Goal: Information Seeking & Learning: Get advice/opinions

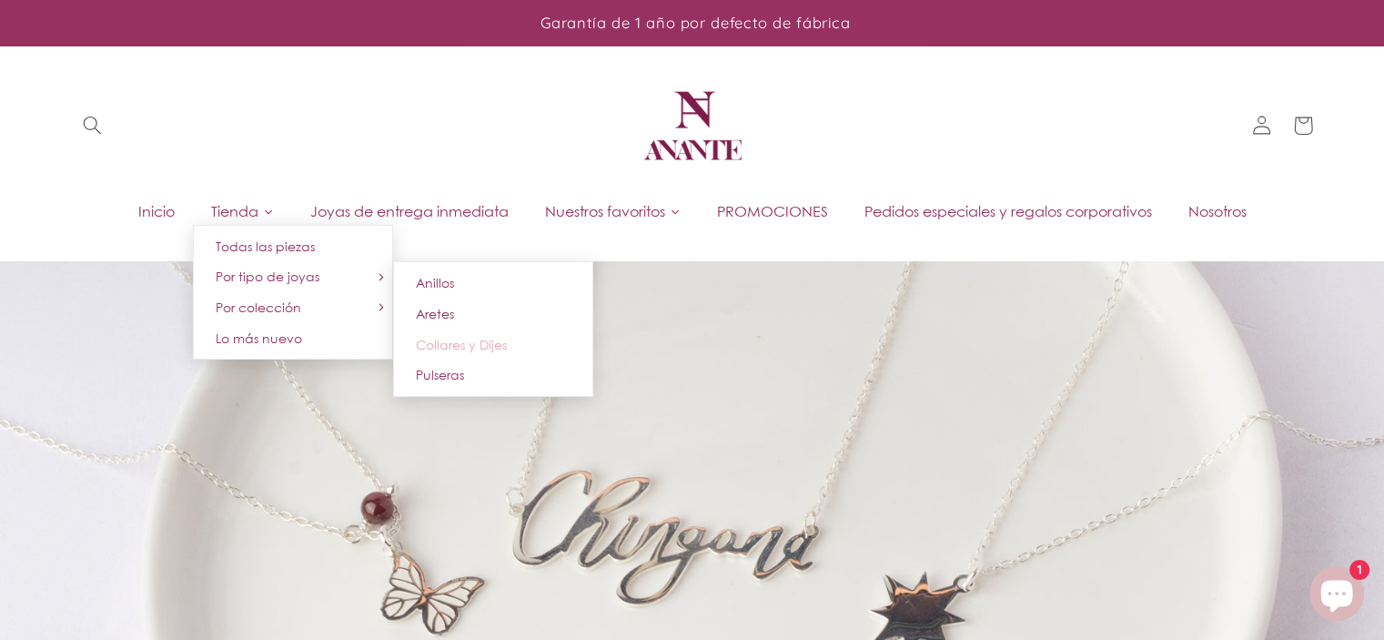
click at [433, 344] on span "Collares y Dijes" at bounding box center [461, 344] width 91 height 15
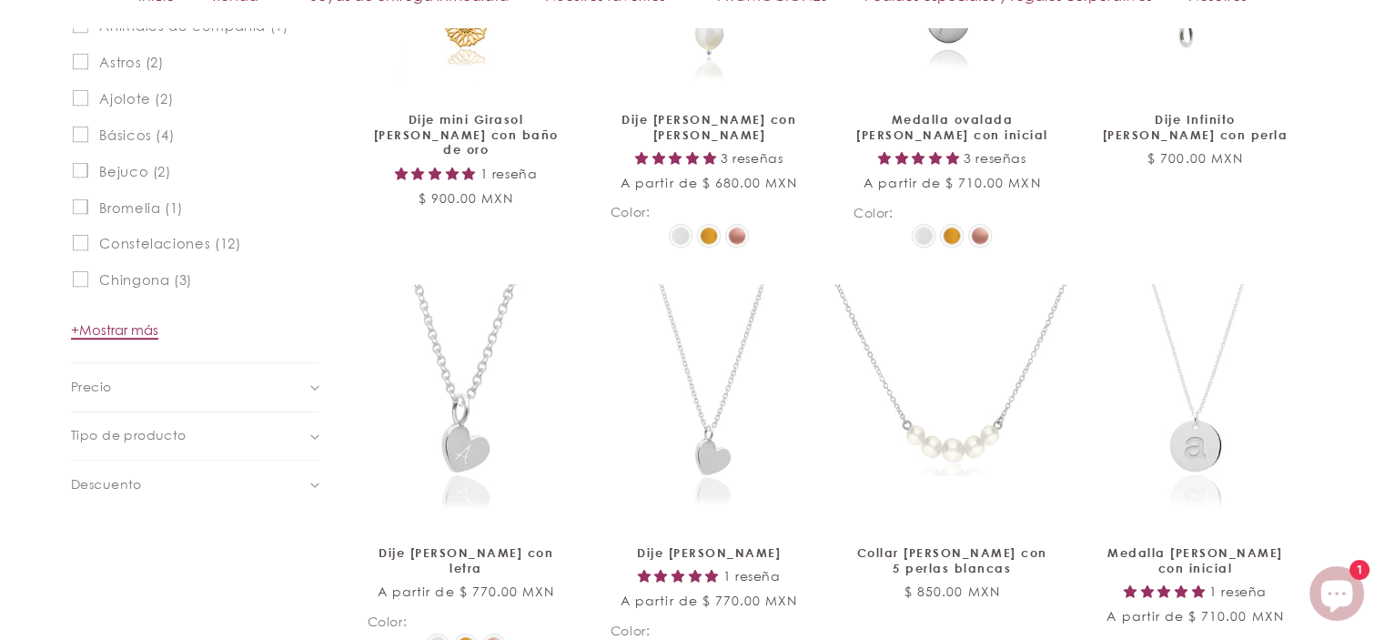
scroll to position [1001, 0]
click at [117, 329] on span "+ Mostrar más" at bounding box center [114, 329] width 87 height 16
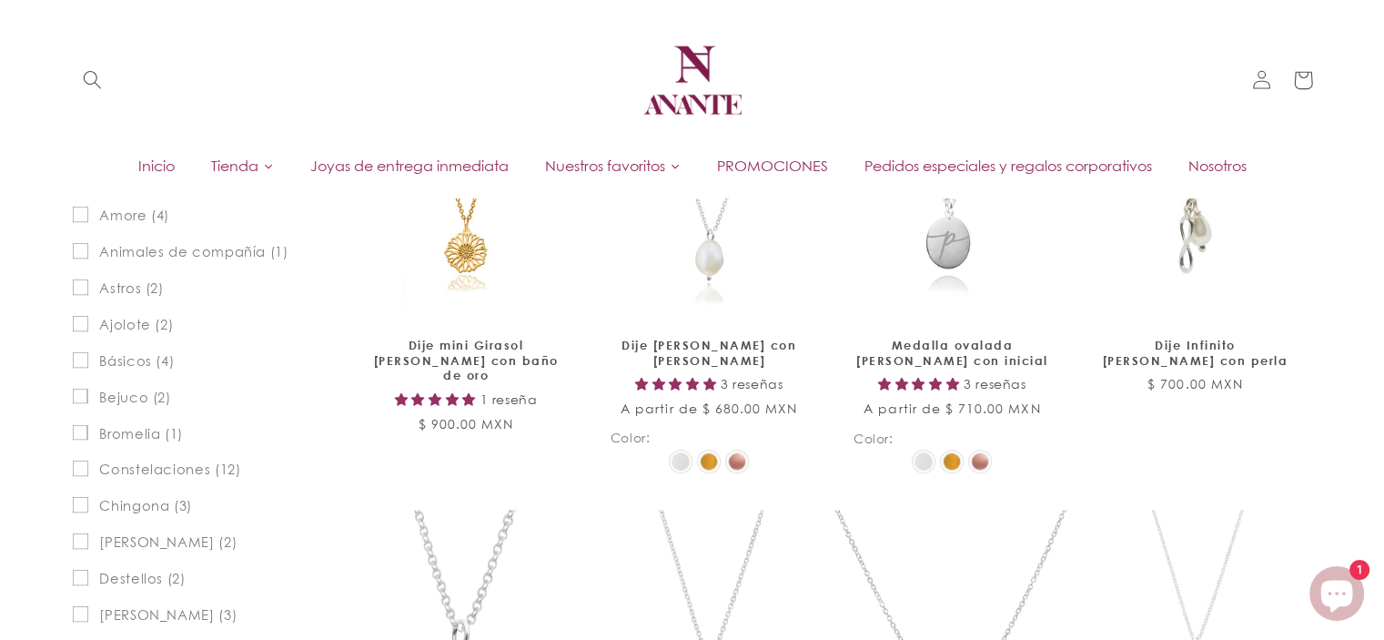
scroll to position [546, 0]
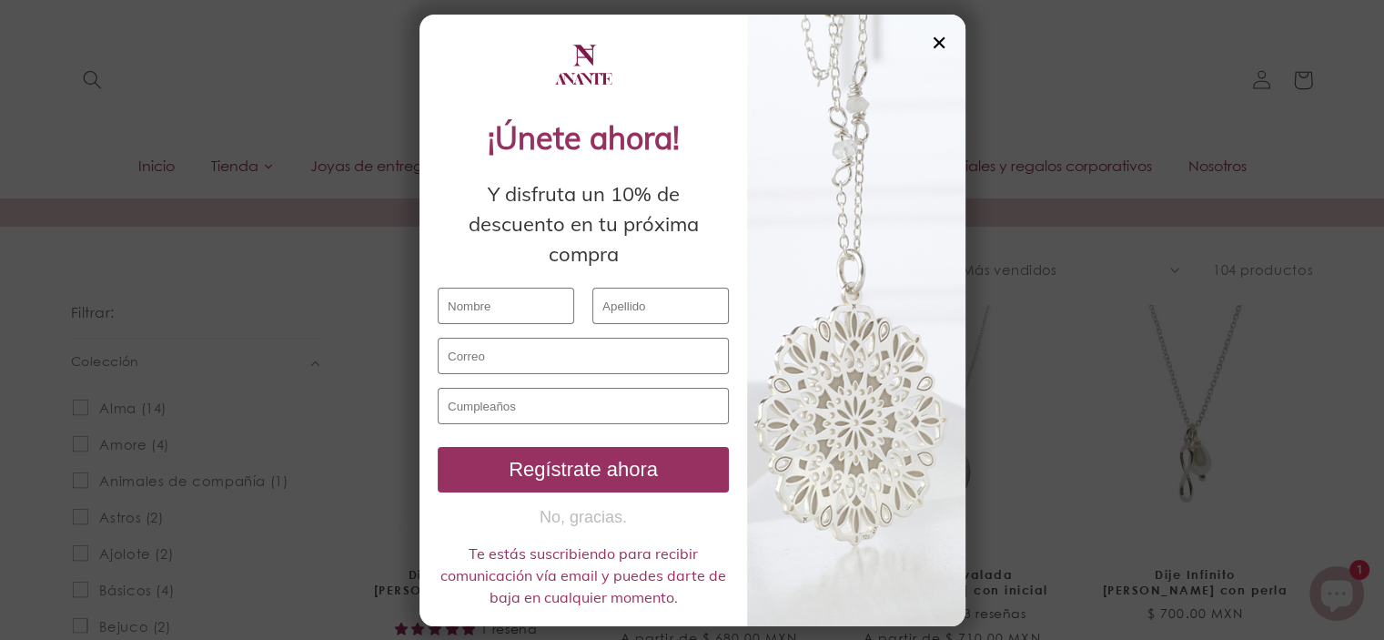
click at [939, 35] on div "✕" at bounding box center [939, 43] width 16 height 20
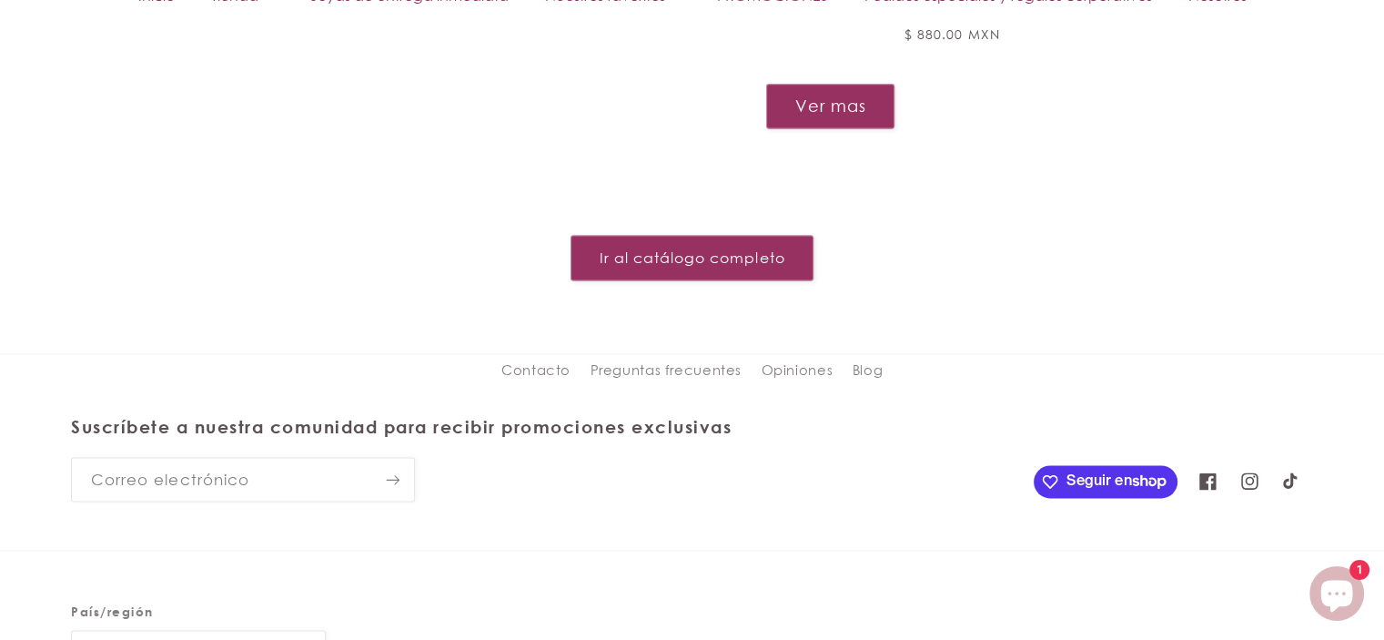
scroll to position [2535, 0]
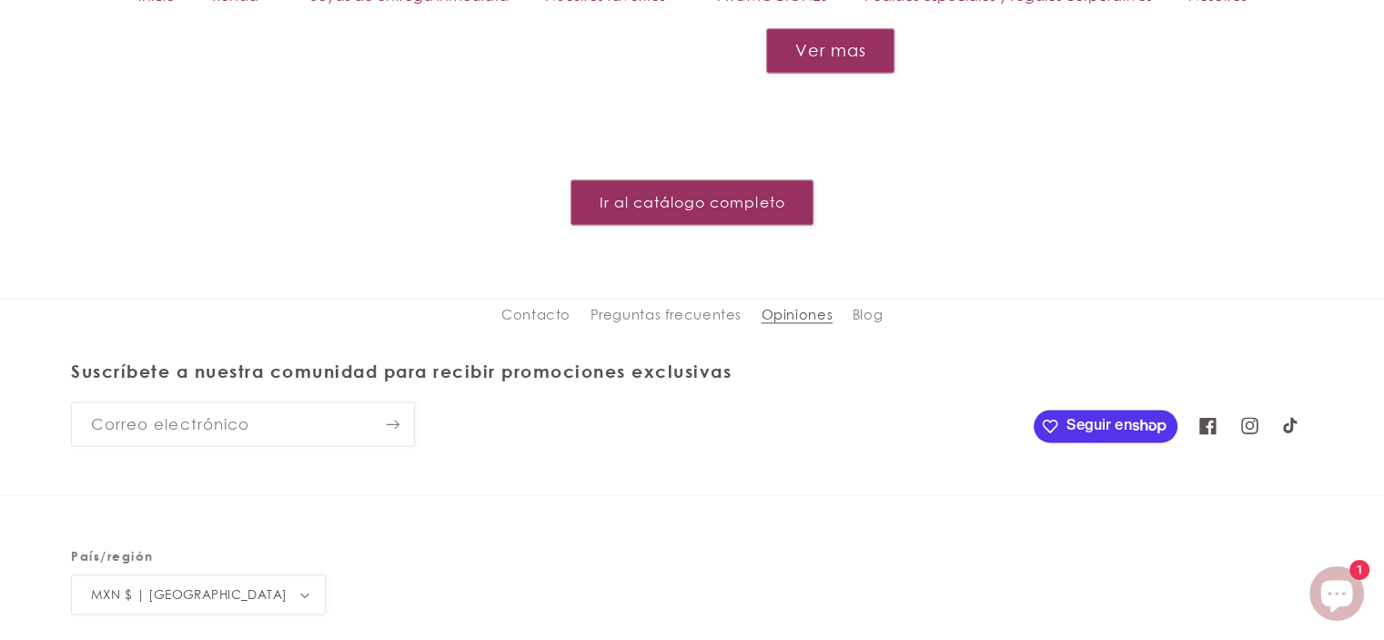
click at [804, 298] on link "Opiniones" at bounding box center [797, 314] width 72 height 33
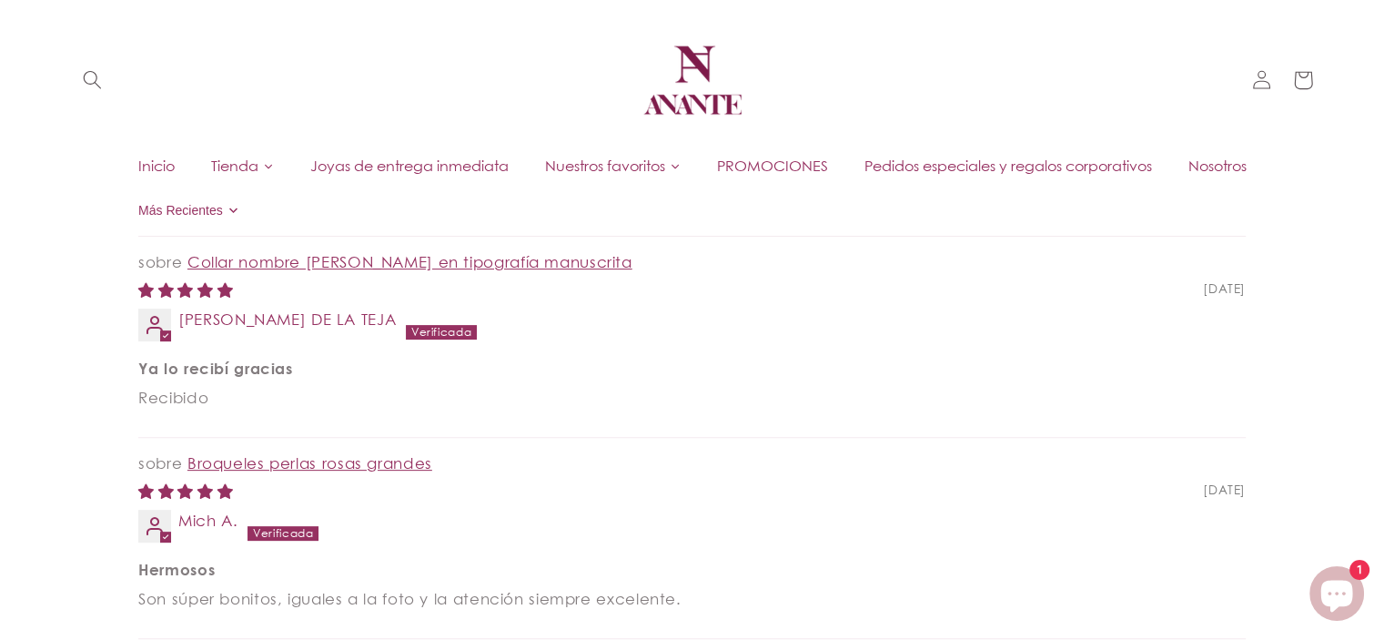
scroll to position [455, 0]
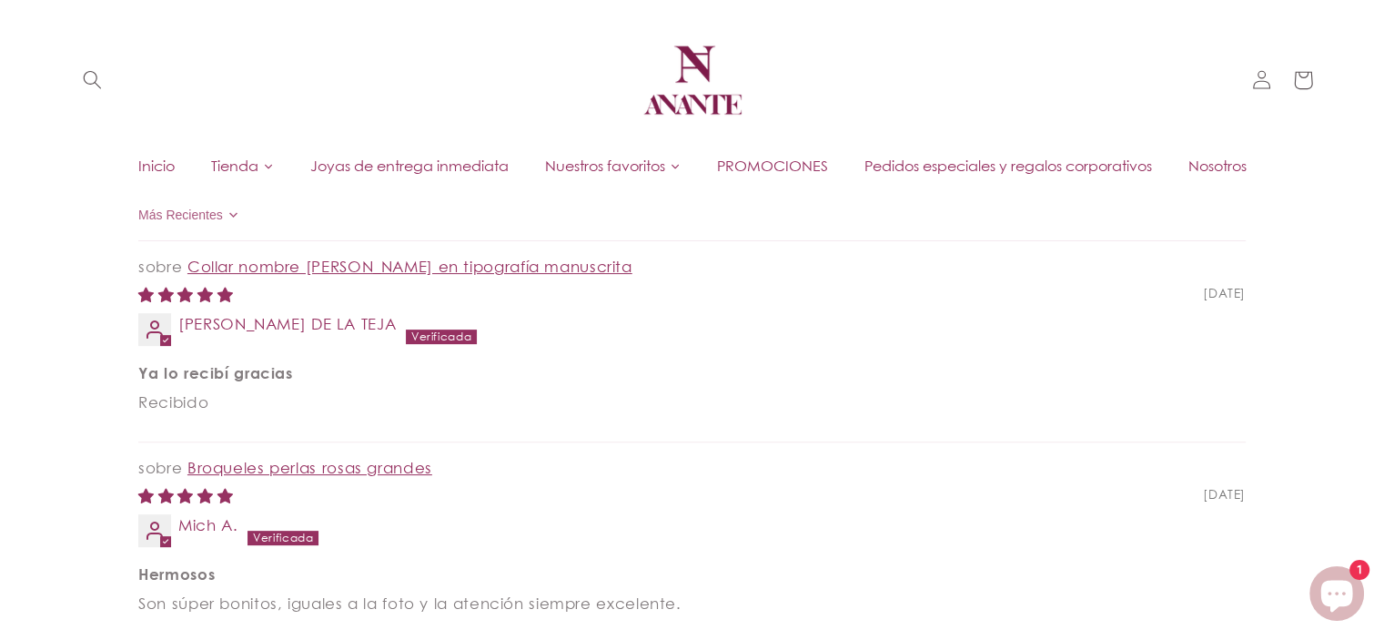
click at [204, 210] on select "Más Recientes Mejor Rating Peor Rating Sólo Fotos Fotos Primero Videos Primero …" at bounding box center [191, 215] width 106 height 36
click at [138, 197] on select "Más Recientes Mejor Rating Peor Rating Sólo Fotos Fotos Primero Videos Primero …" at bounding box center [191, 215] width 106 height 36
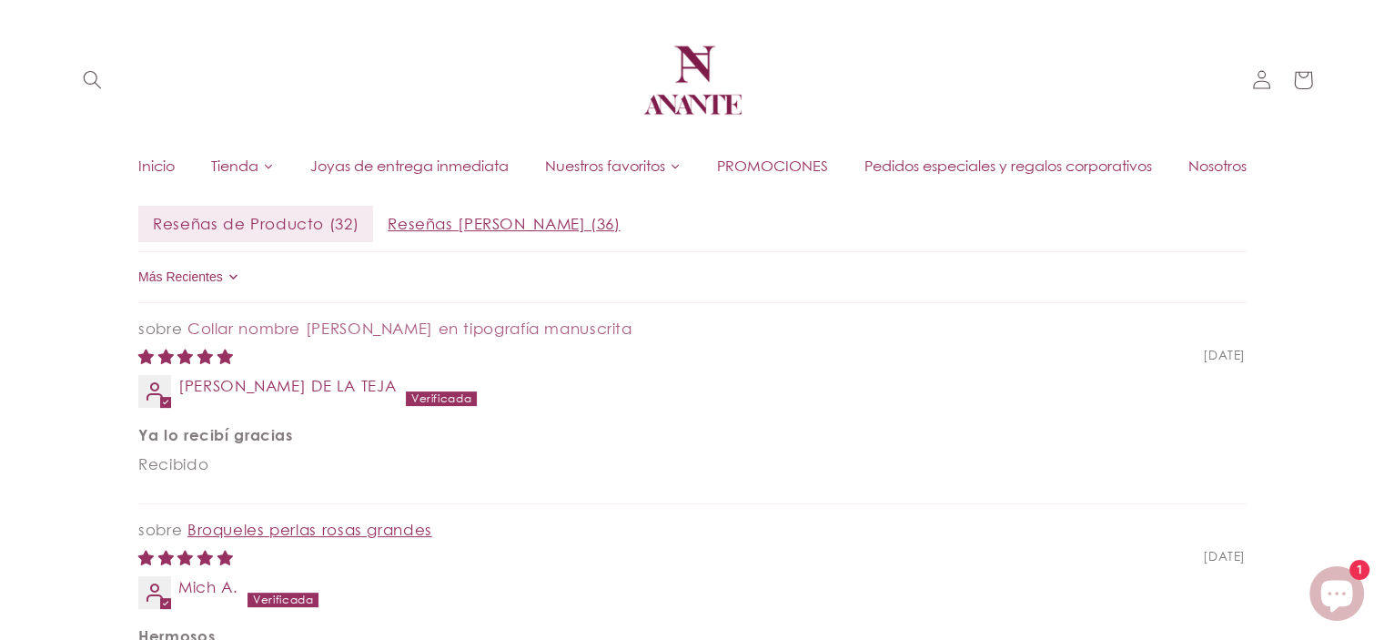
scroll to position [273, 0]
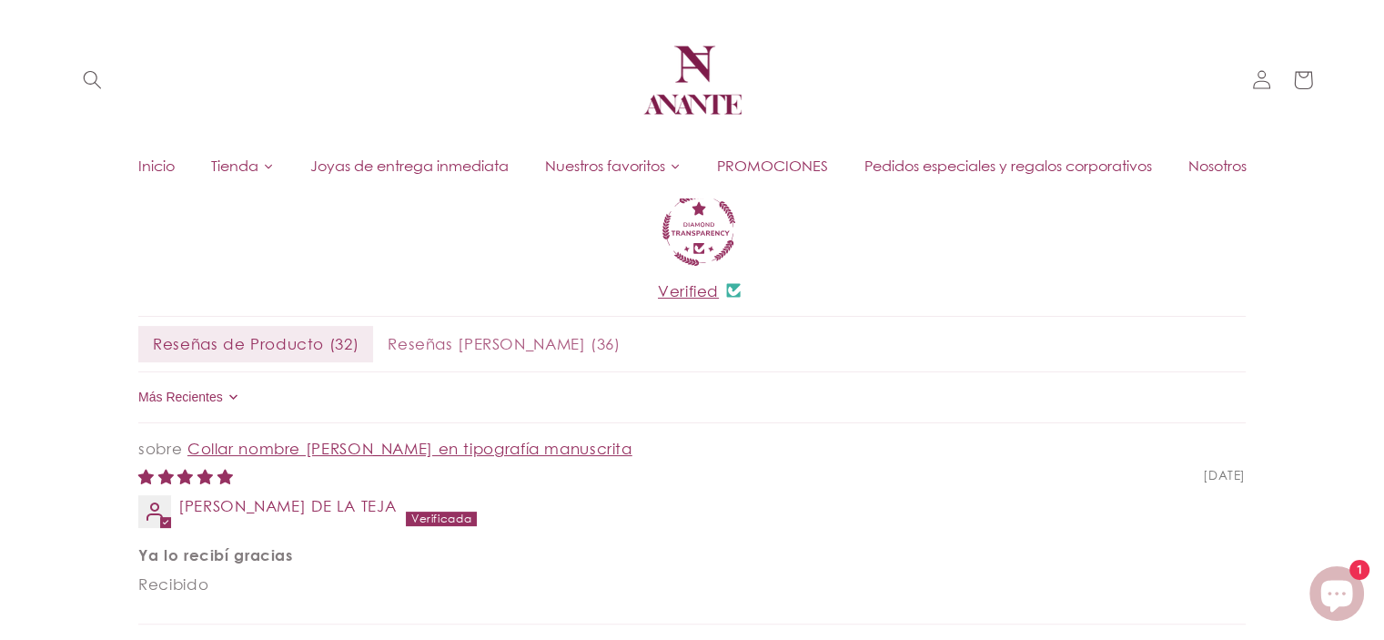
click at [423, 342] on span "Reseñas [PERSON_NAME] ( 36 )" at bounding box center [503, 344] width 261 height 36
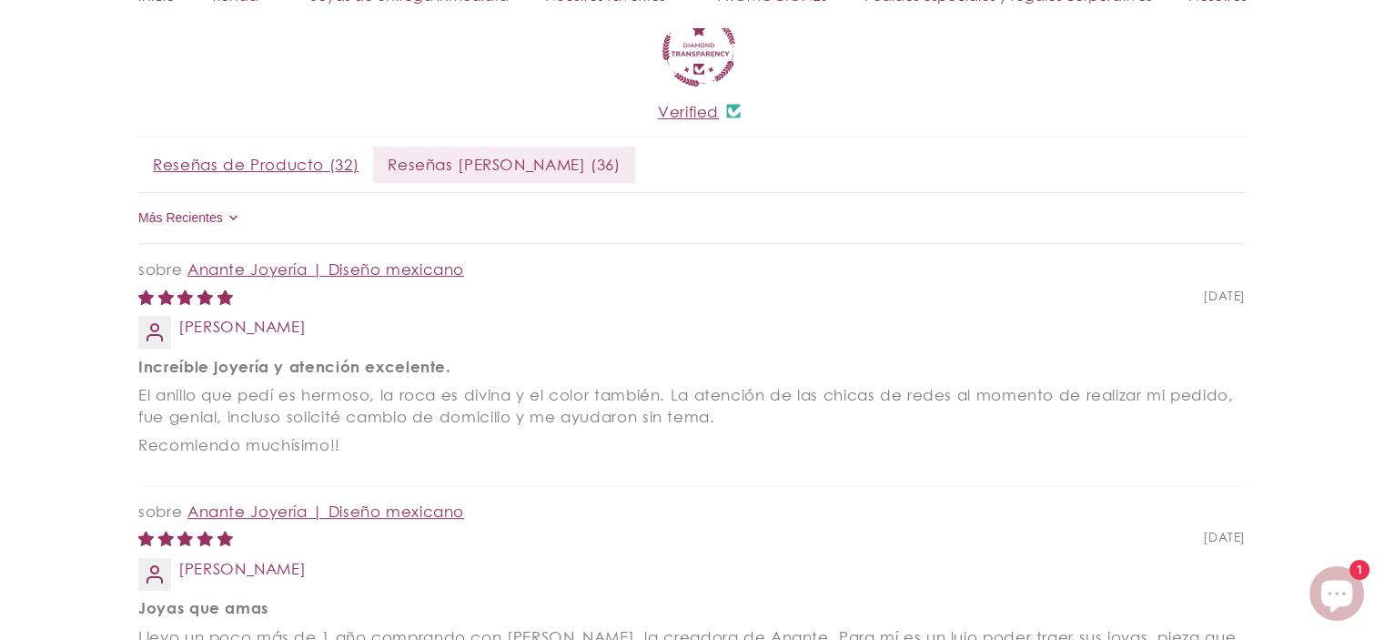
scroll to position [455, 0]
click at [205, 212] on select "Más Recientes Mejor Rating Peor Rating Sólo Fotos Fotos Primero Videos Primero …" at bounding box center [191, 215] width 106 height 36
click at [138, 197] on select "Más Recientes Mejor Rating Peor Rating Sólo Fotos Fotos Primero Videos Primero …" at bounding box center [191, 215] width 106 height 36
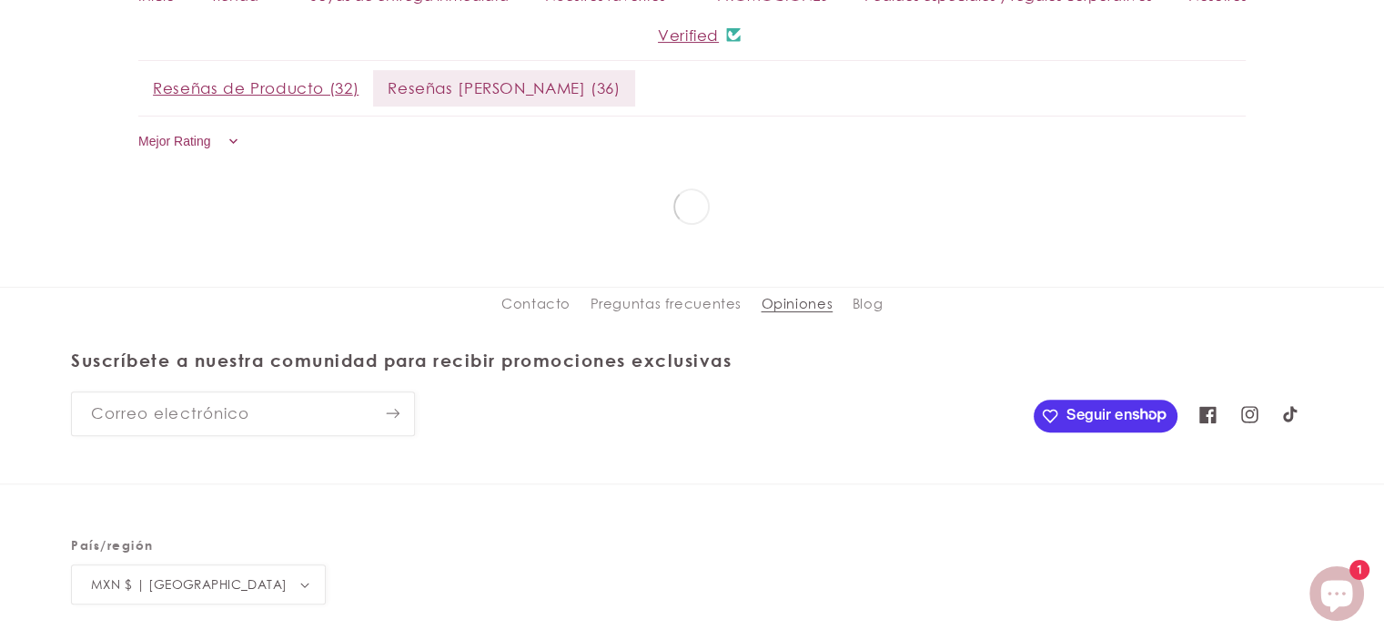
scroll to position [548, 0]
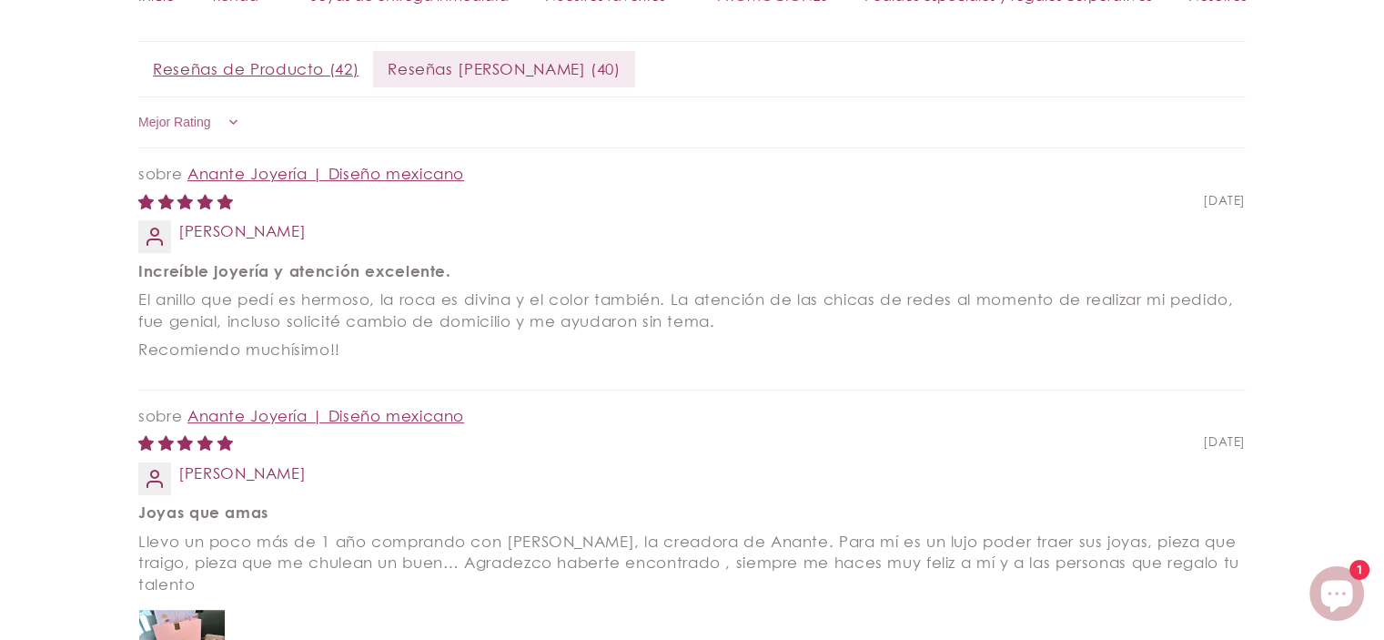
click at [193, 121] on select "Más Recientes Mejor Rating Peor Rating Sólo Fotos Fotos Primero Videos Primero …" at bounding box center [191, 123] width 106 height 36
click at [138, 105] on select "Más Recientes Mejor Rating Peor Rating Sólo Fotos Fotos Primero Videos Primero …" at bounding box center [191, 123] width 106 height 36
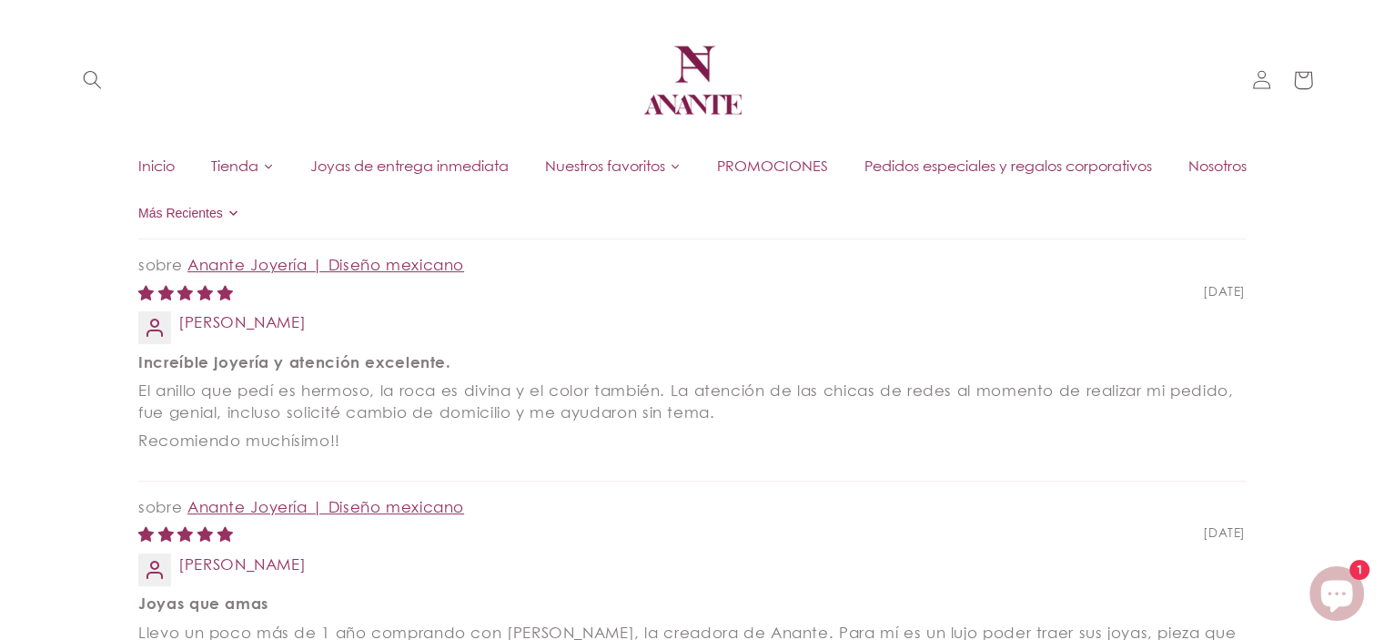
scroll to position [275, 0]
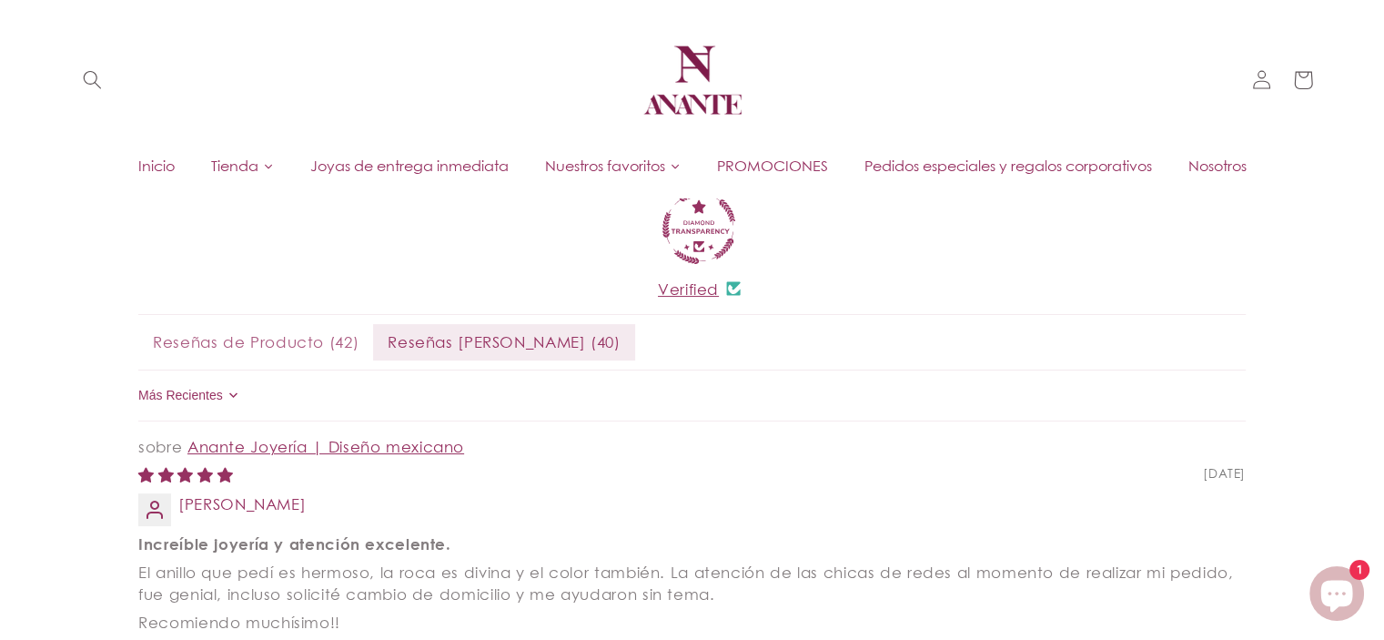
click at [207, 341] on span "Reseñas de Producto ( 42 )" at bounding box center [255, 342] width 235 height 36
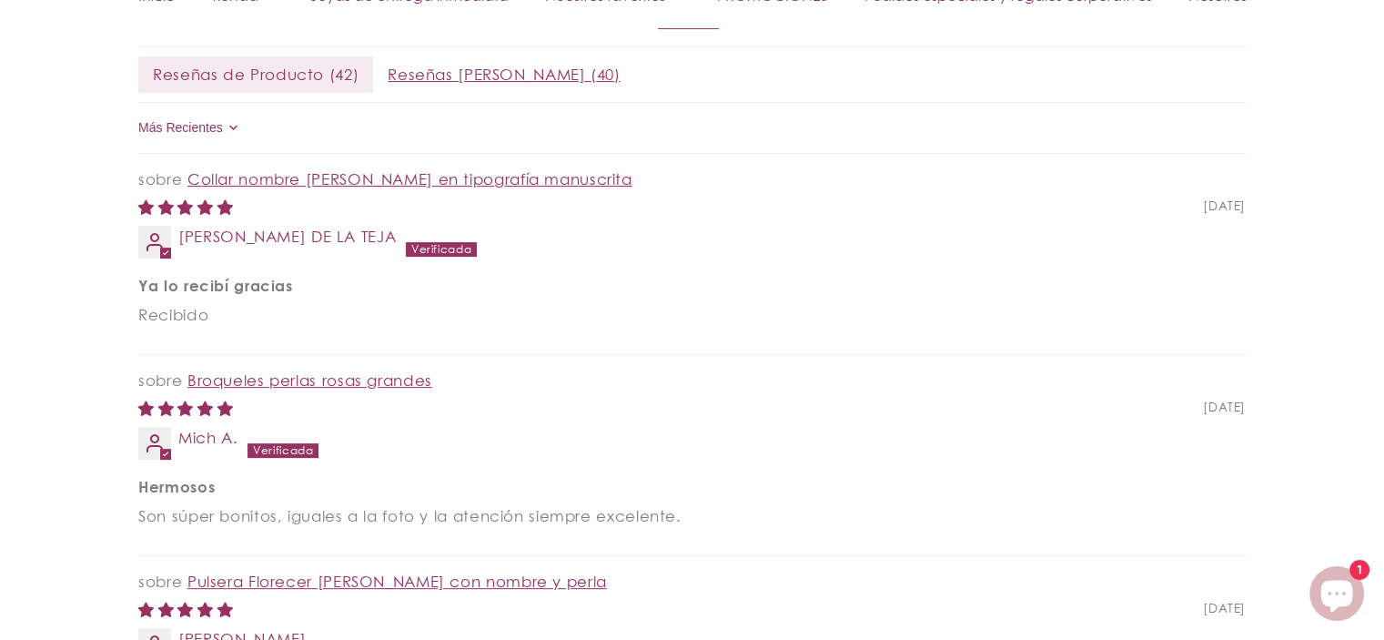
scroll to position [548, 0]
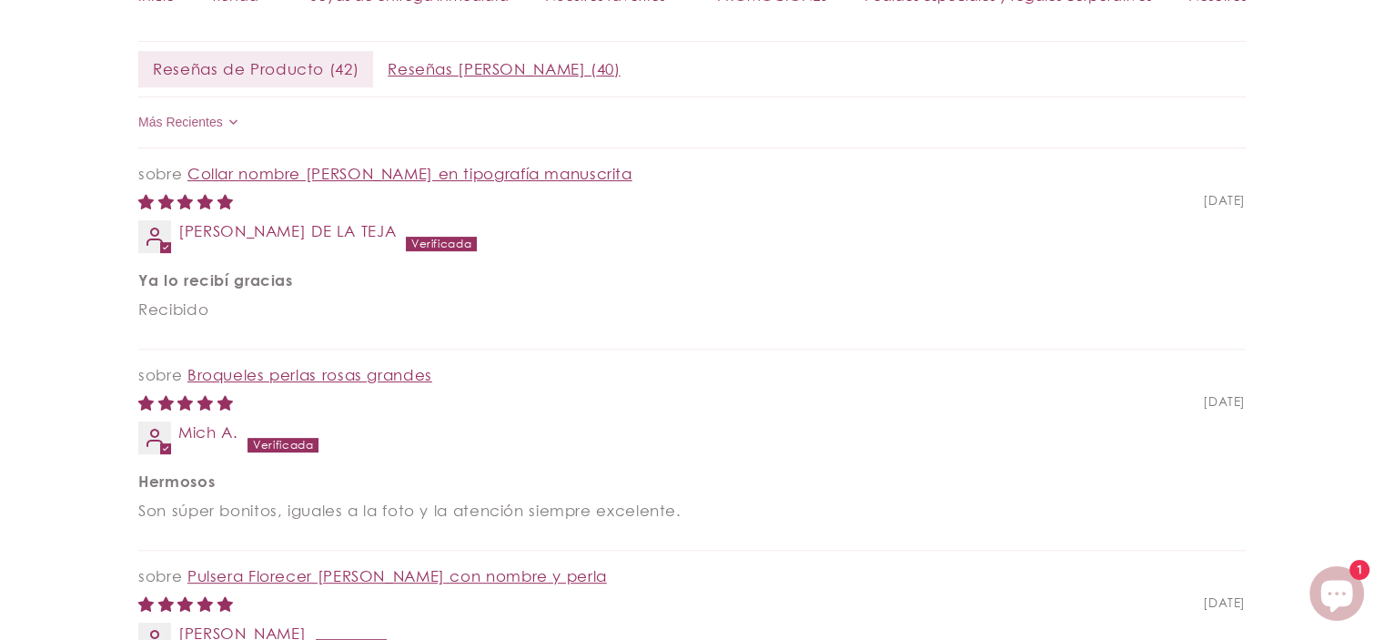
click at [198, 116] on select "Más Recientes Mejor Rating Peor Rating Sólo Fotos Fotos Primero Videos Primero …" at bounding box center [191, 123] width 106 height 36
click at [138, 105] on select "Más Recientes Mejor Rating Peor Rating Sólo Fotos Fotos Primero Videos Primero …" at bounding box center [191, 123] width 106 height 36
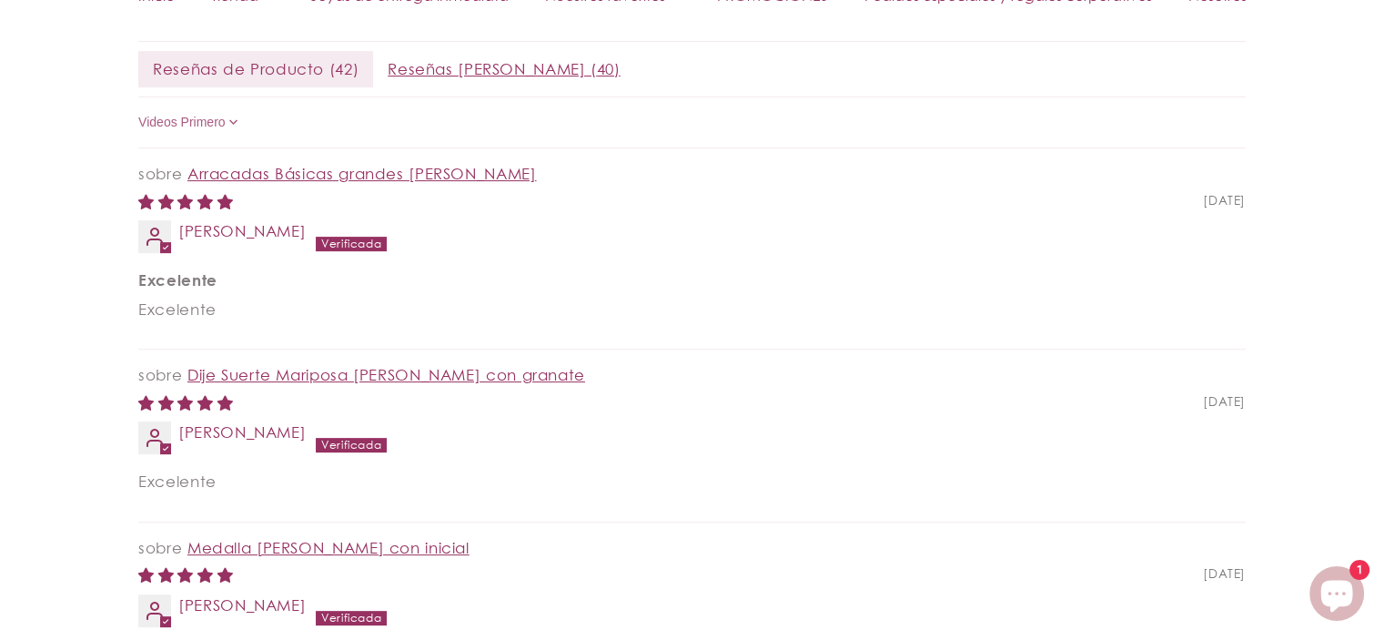
click at [190, 122] on select "Más Recientes Mejor Rating Peor Rating Sólo Fotos Fotos Primero Videos Primero …" at bounding box center [191, 123] width 106 height 36
select select "most-recent"
click at [138, 105] on select "Más Recientes Mejor Rating Peor Rating Sólo Fotos Fotos Primero Videos Primero …" at bounding box center [191, 123] width 106 height 36
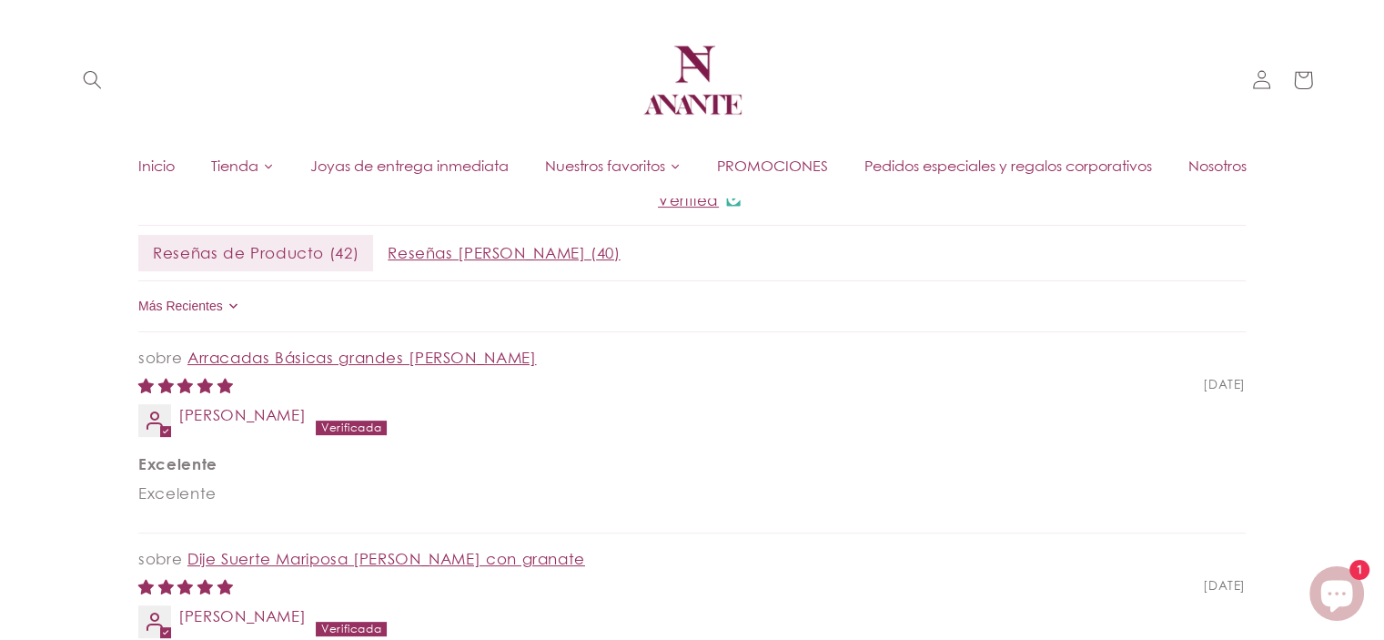
scroll to position [0, 0]
